Goal: Task Accomplishment & Management: Manage account settings

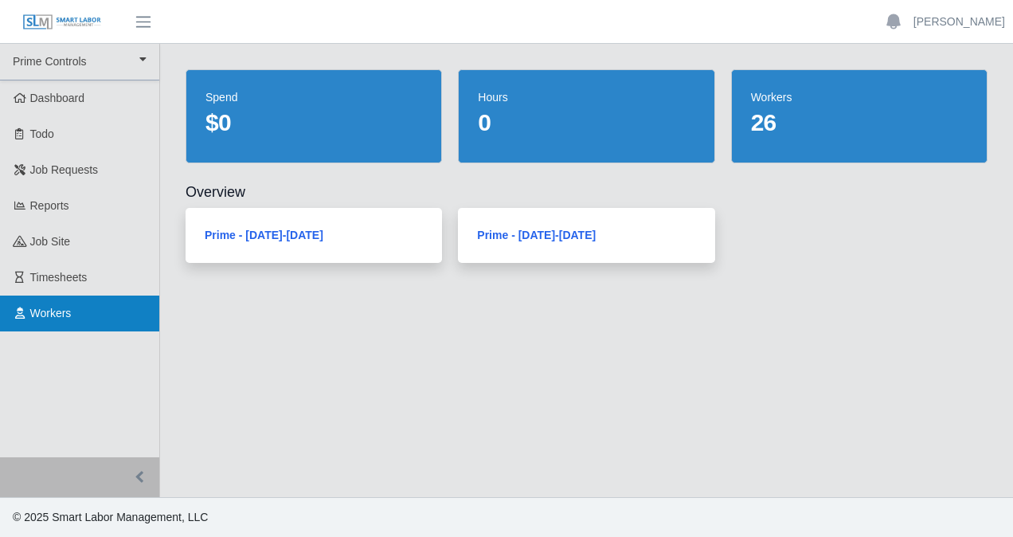
click at [49, 325] on link "Workers" at bounding box center [79, 313] width 159 height 36
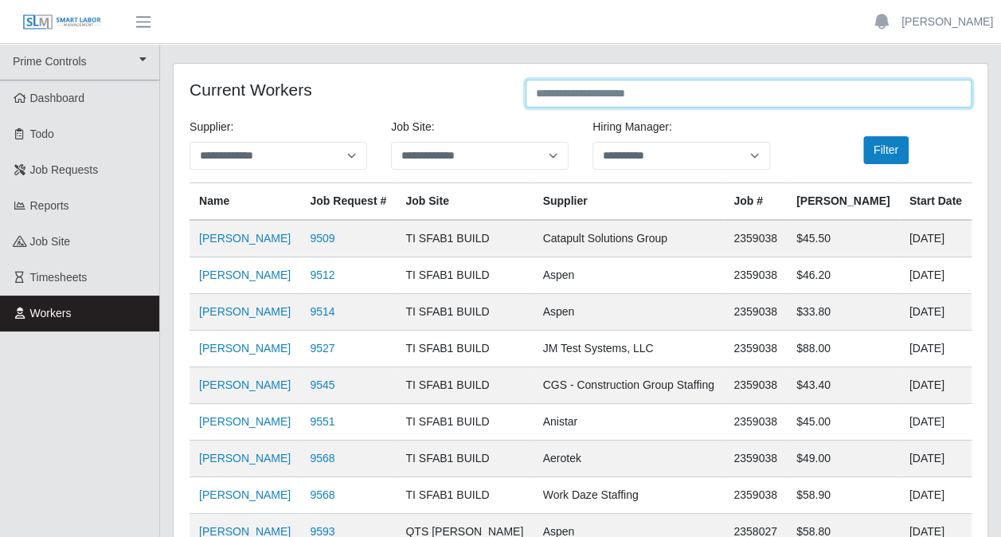
click at [624, 97] on input "text" at bounding box center [749, 94] width 446 height 28
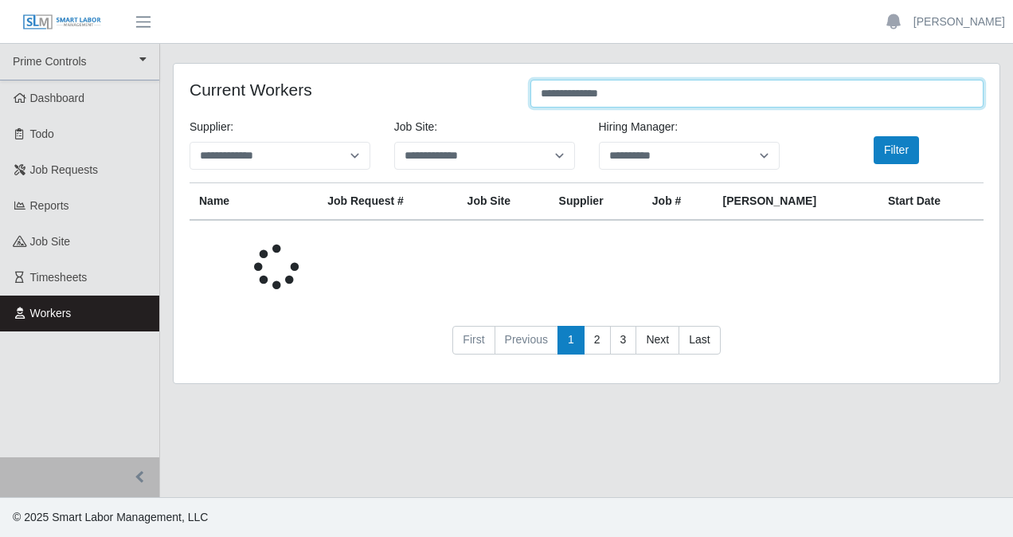
type input "**********"
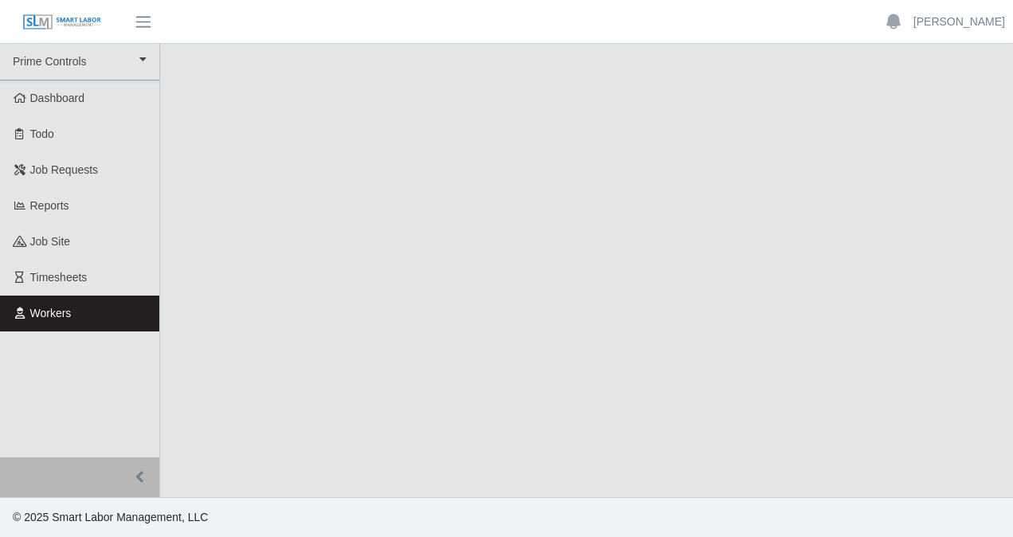
click at [62, 315] on span "Workers" at bounding box center [50, 313] width 41 height 13
click at [61, 314] on span "Workers" at bounding box center [50, 313] width 41 height 13
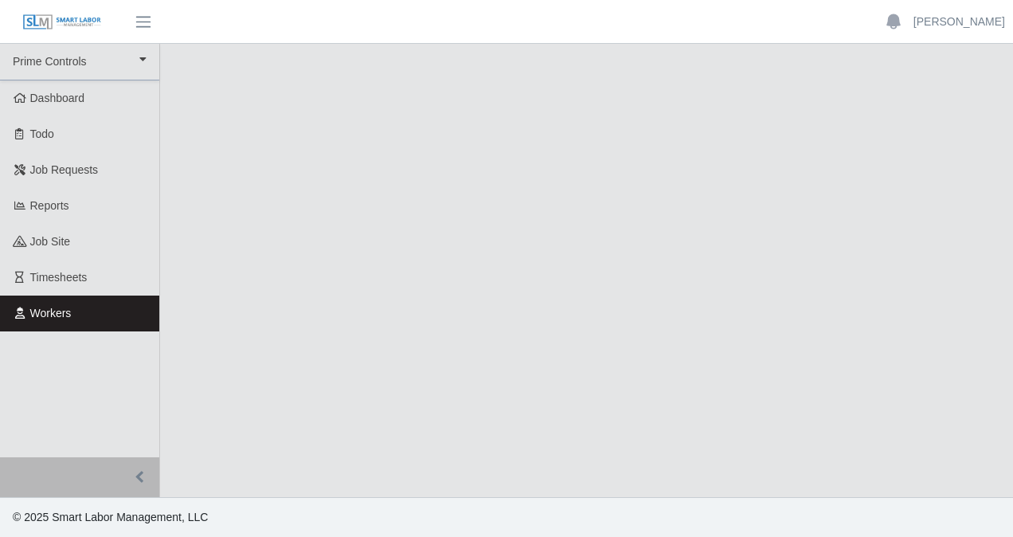
click at [57, 314] on span "Workers" at bounding box center [50, 313] width 41 height 13
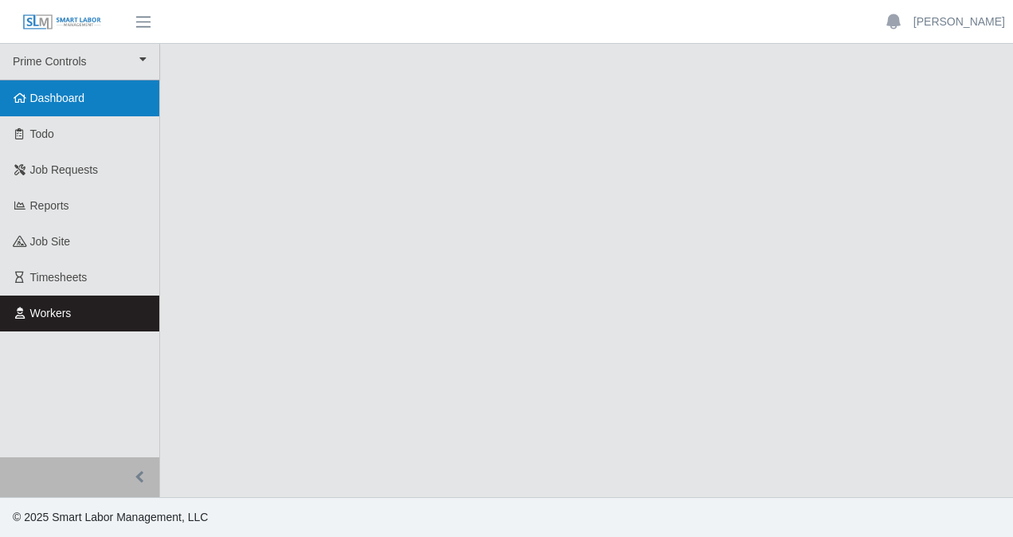
click at [59, 92] on span "Dashboard" at bounding box center [57, 98] width 55 height 13
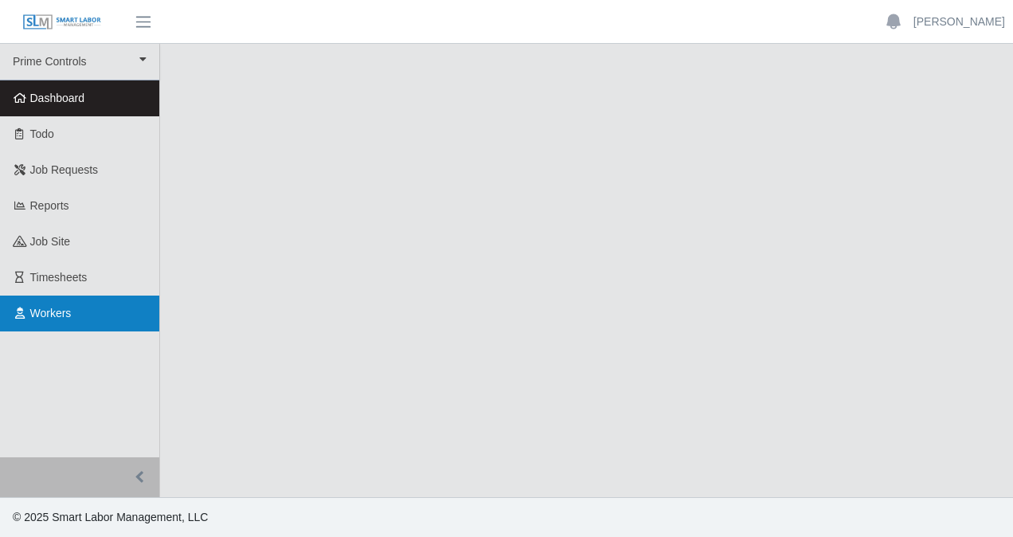
click at [64, 311] on span "Workers" at bounding box center [50, 313] width 41 height 13
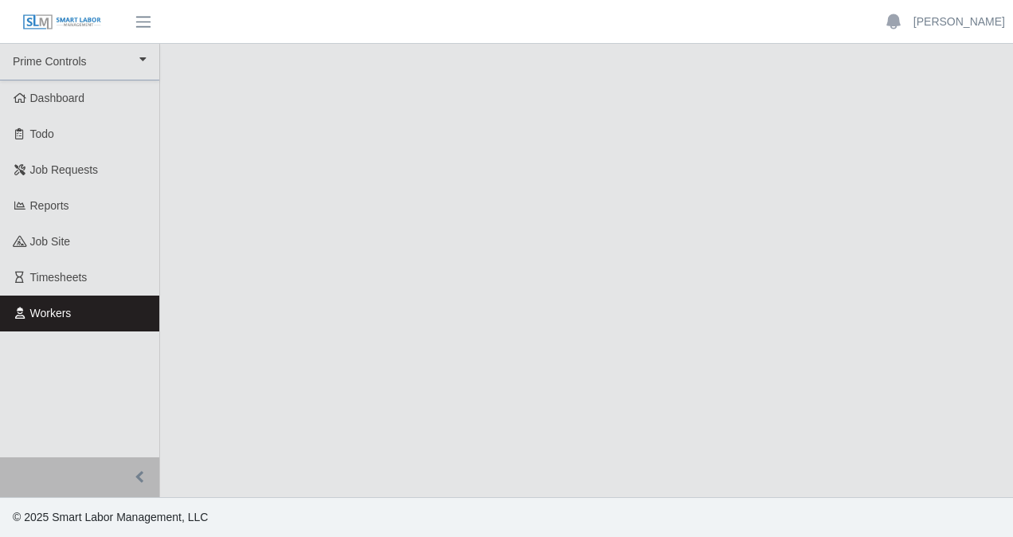
click at [63, 309] on span "Workers" at bounding box center [50, 313] width 41 height 13
click at [80, 309] on link "Workers" at bounding box center [79, 313] width 159 height 36
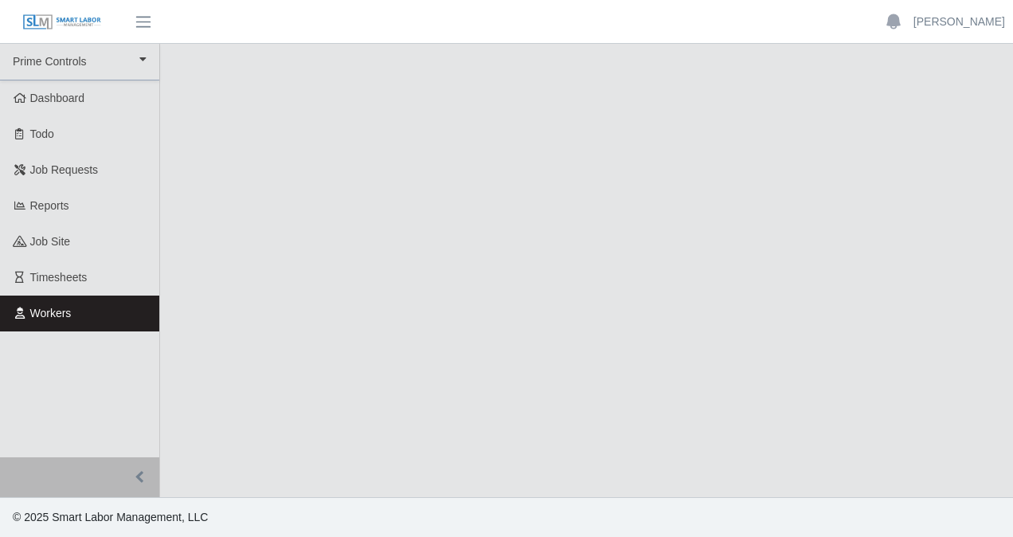
click at [80, 309] on link "Workers" at bounding box center [79, 313] width 159 height 36
click at [951, 27] on link "[PERSON_NAME]" at bounding box center [960, 22] width 92 height 17
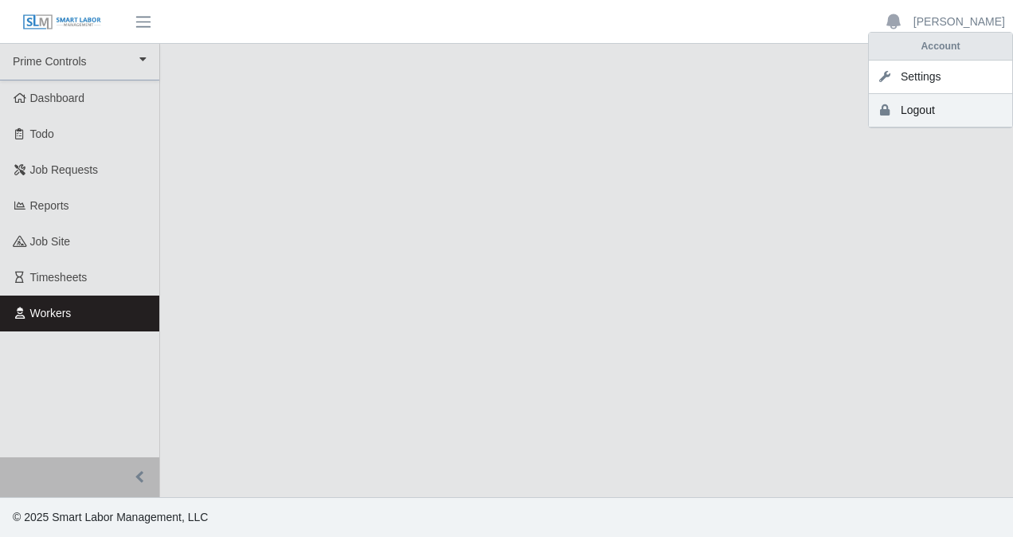
click at [935, 100] on link "Logout" at bounding box center [940, 110] width 143 height 33
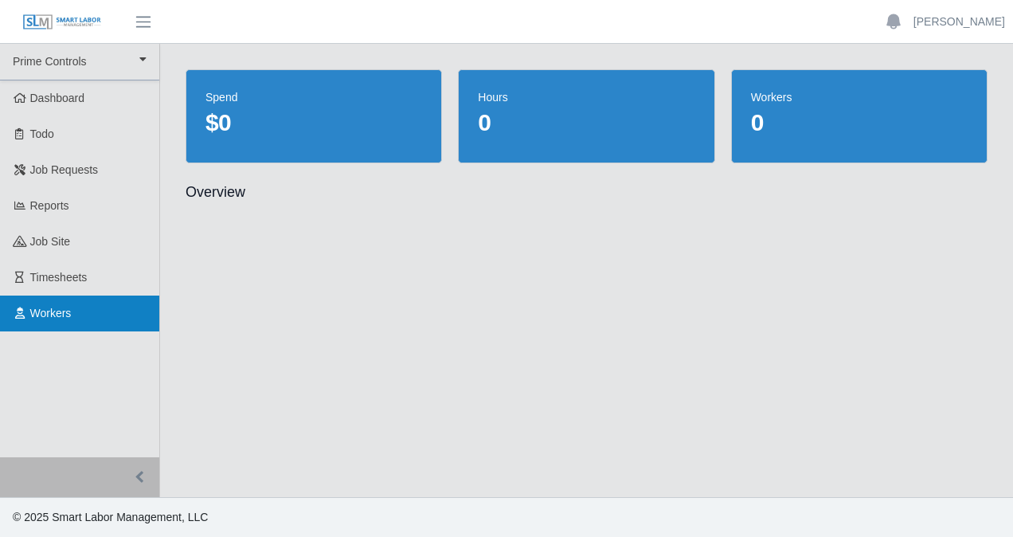
click at [96, 317] on link "Workers" at bounding box center [79, 313] width 159 height 36
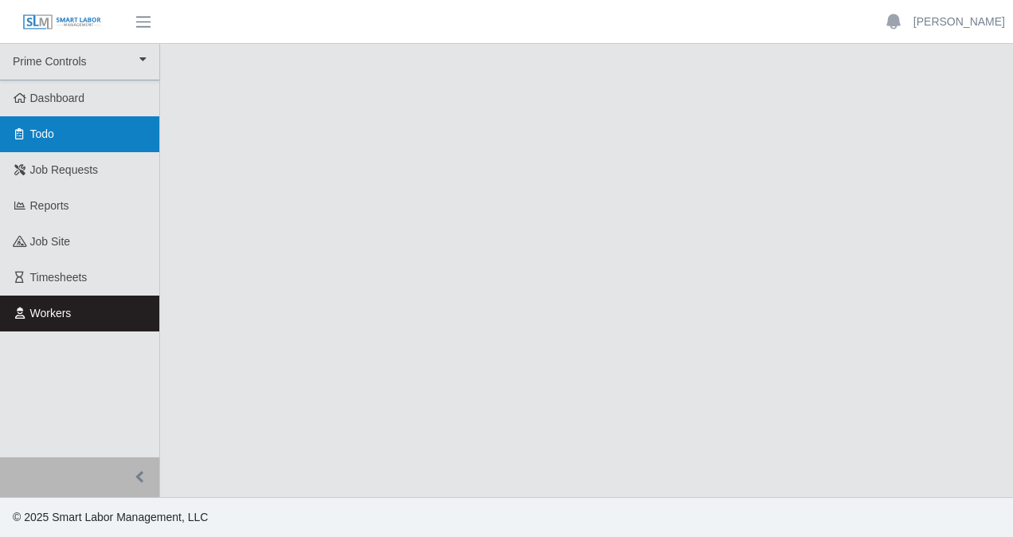
click at [80, 142] on link "Todo" at bounding box center [79, 134] width 159 height 36
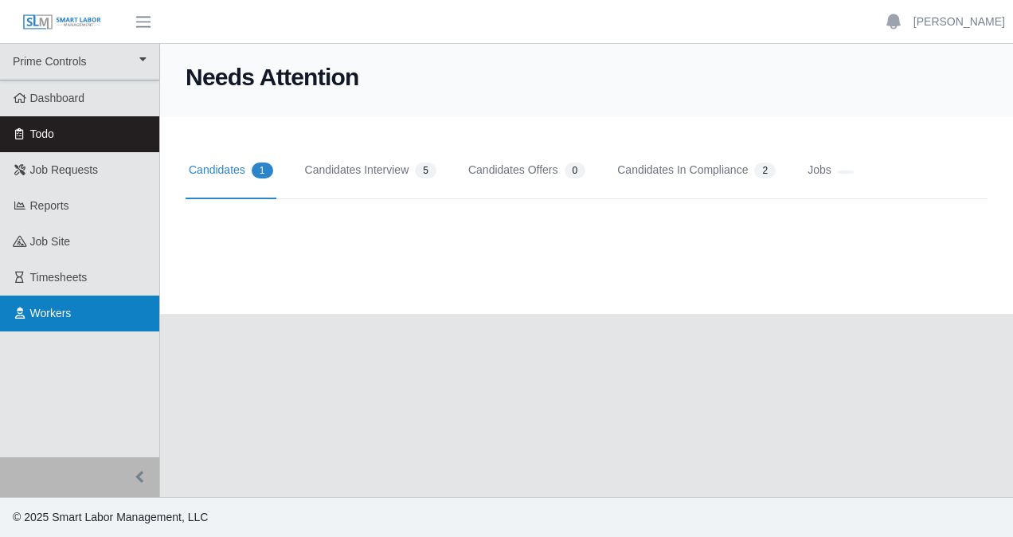
click at [71, 315] on span "Workers" at bounding box center [50, 313] width 41 height 13
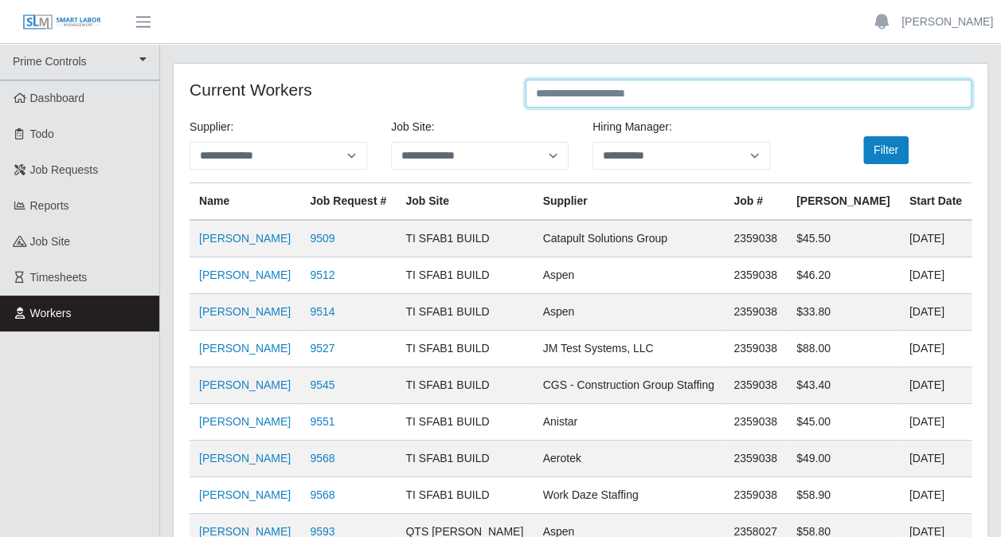
click at [651, 98] on input "text" at bounding box center [749, 94] width 446 height 28
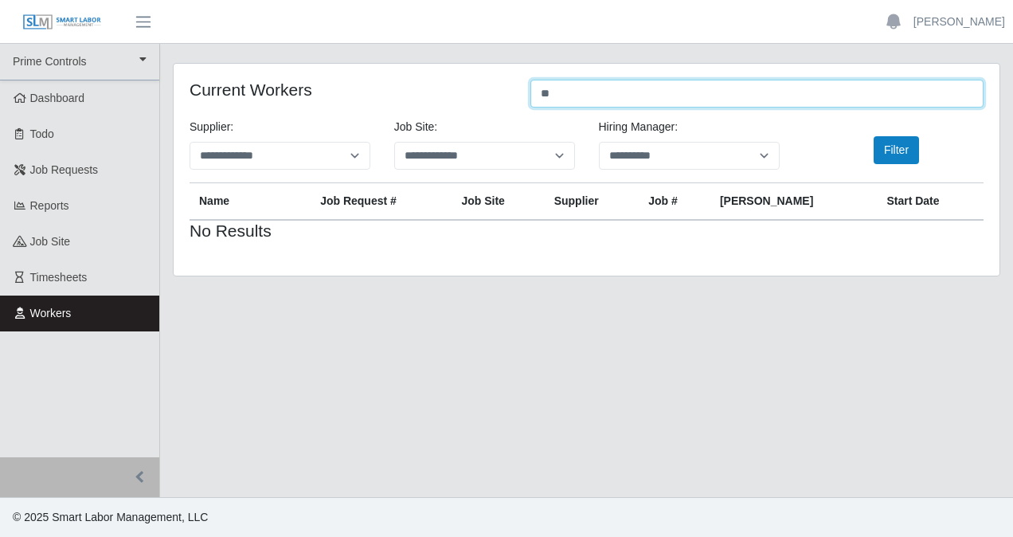
type input "*"
paste input "**********"
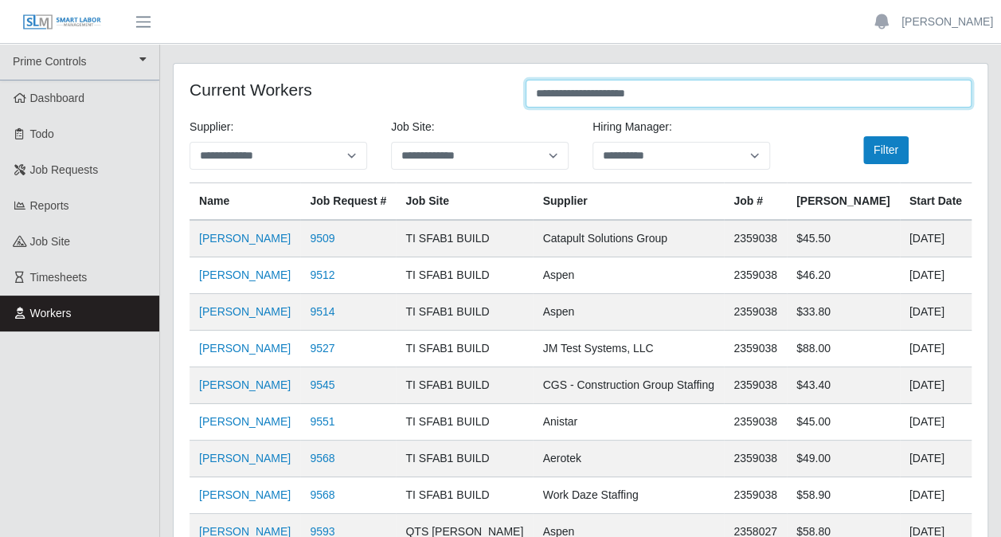
click at [684, 95] on input "**********" at bounding box center [749, 94] width 446 height 28
type input "**********"
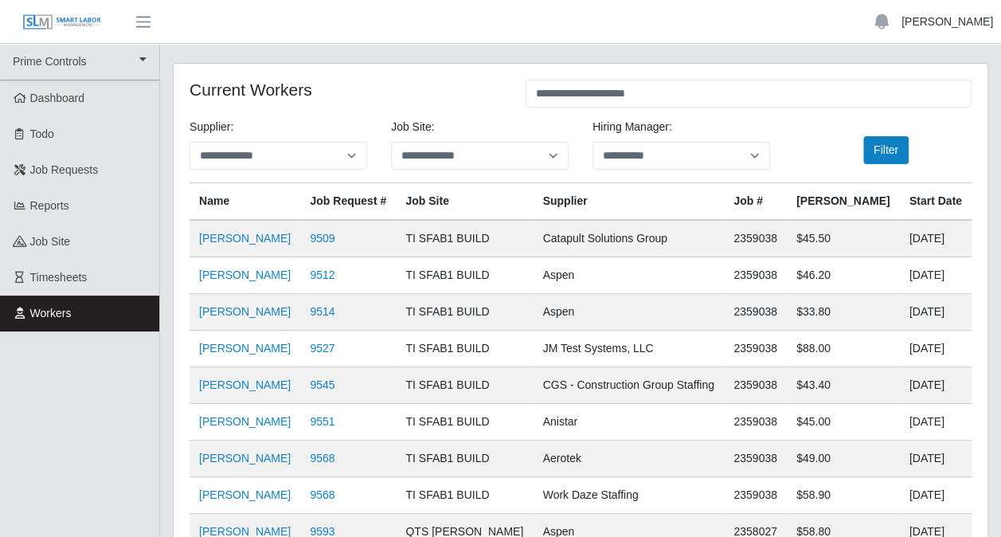
click at [974, 23] on link "[PERSON_NAME]" at bounding box center [948, 22] width 92 height 17
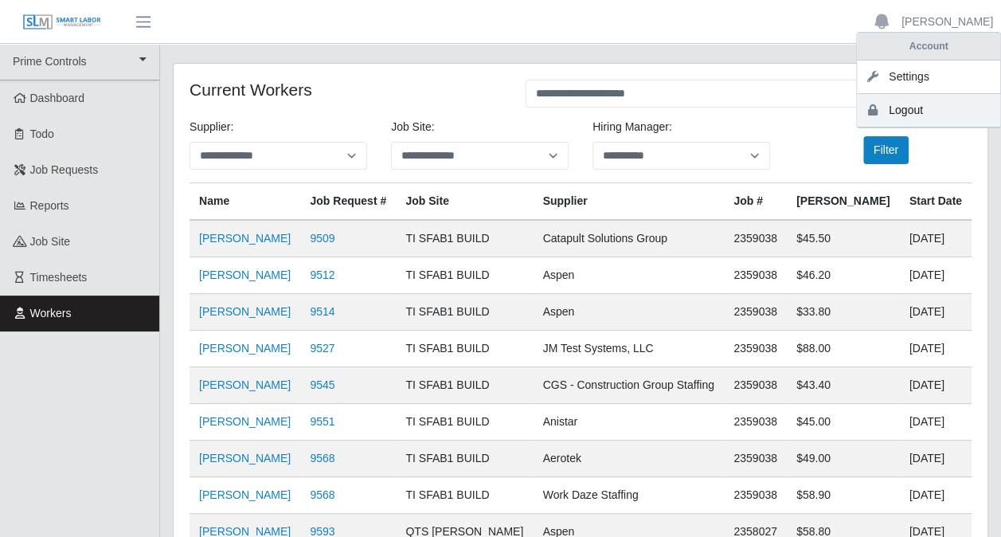
click at [906, 104] on link "Logout" at bounding box center [928, 110] width 143 height 33
